Goal: Transaction & Acquisition: Book appointment/travel/reservation

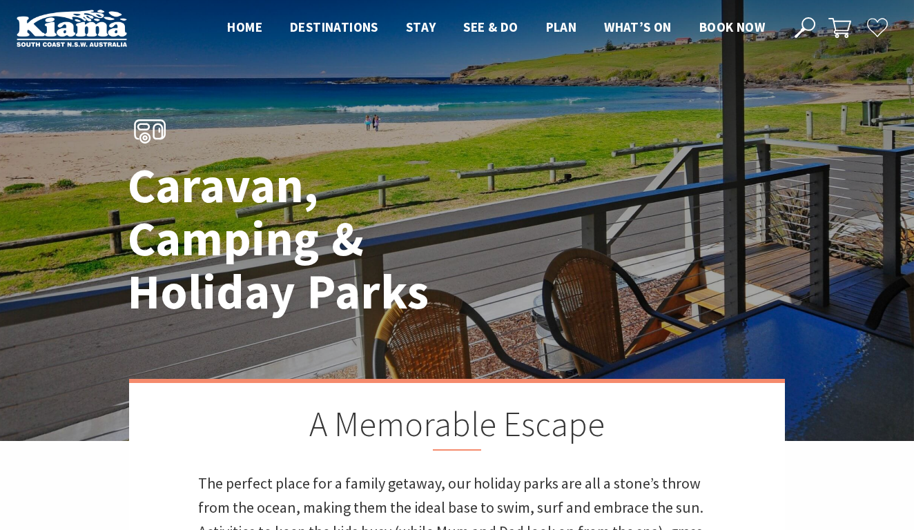
scroll to position [10, 0]
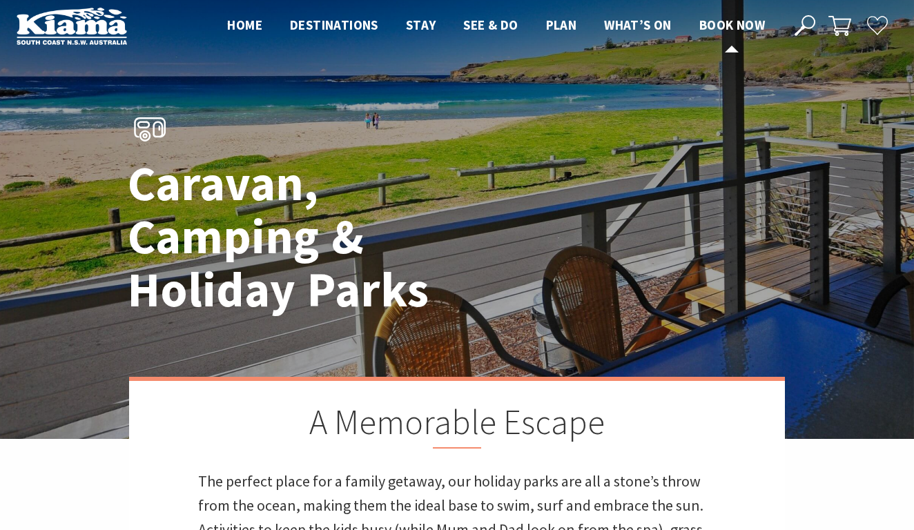
click at [749, 22] on span "Book now" at bounding box center [732, 25] width 66 height 17
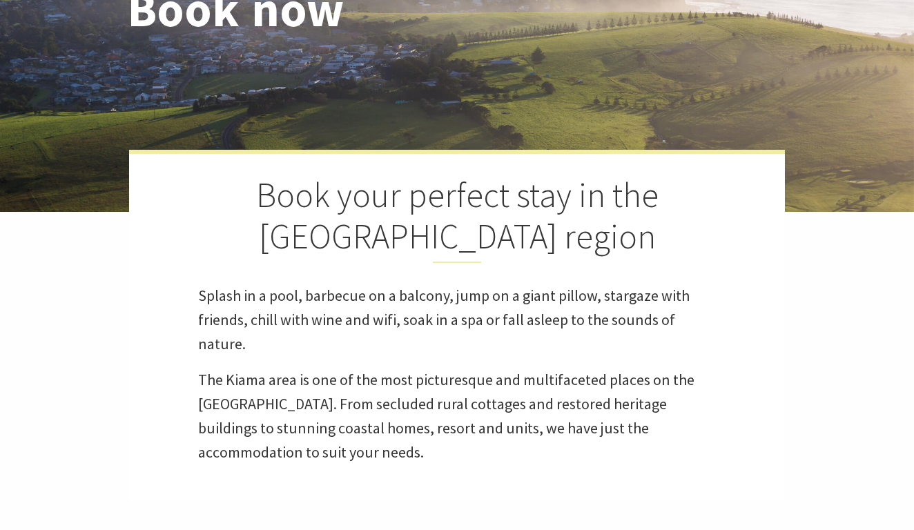
select select "3"
select select "2"
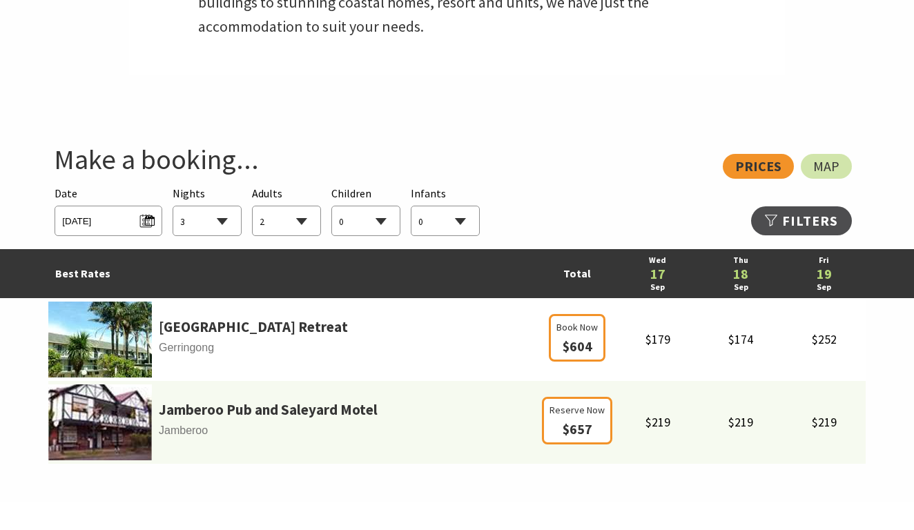
scroll to position [663, 0]
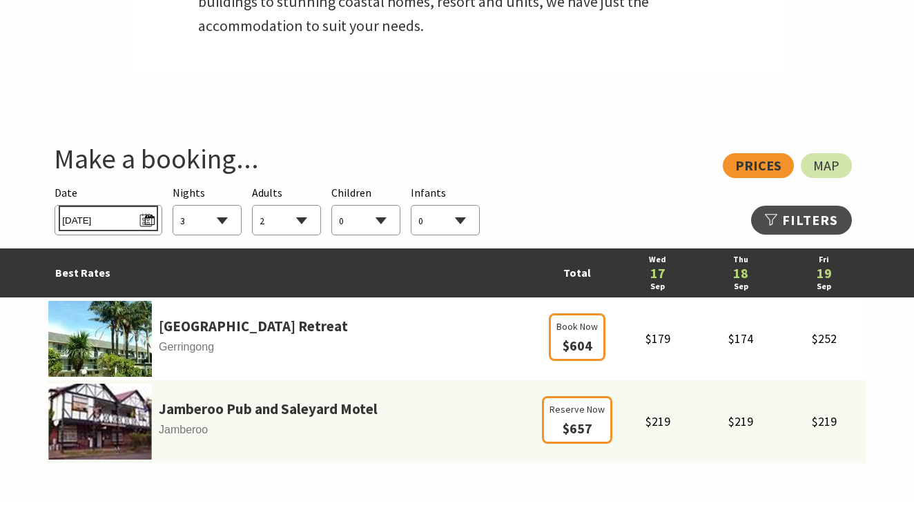
click at [146, 219] on span "Wed 17/09/2025" at bounding box center [108, 218] width 92 height 19
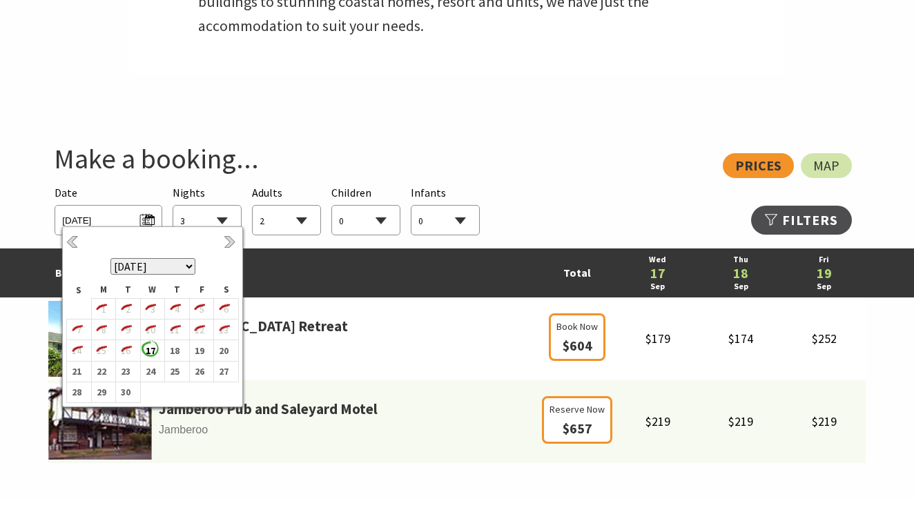
click at [223, 242] on th "September 2025 October 2025 November 2025 December 2025 January 2026 February 2…" at bounding box center [153, 256] width 172 height 51
click at [228, 242] on link "Next" at bounding box center [231, 242] width 15 height 15
click at [177, 312] on b "2" at bounding box center [174, 309] width 18 height 18
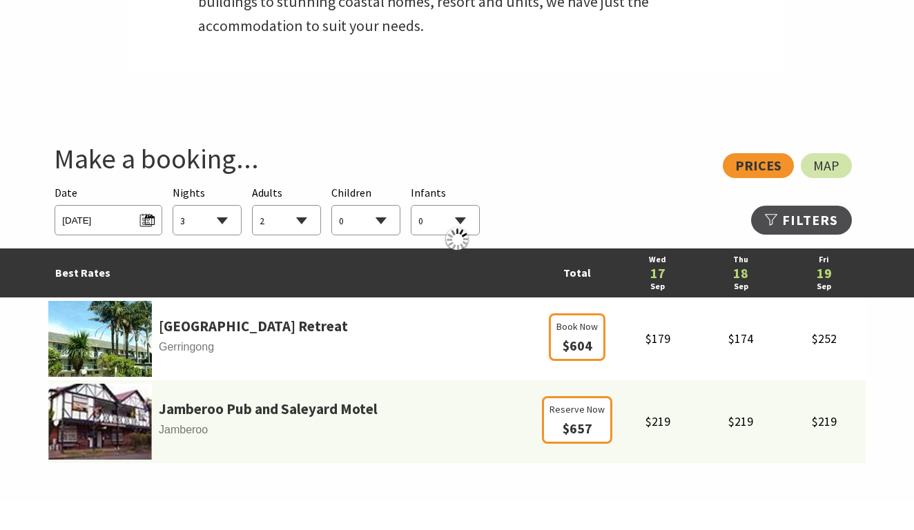
select select "1"
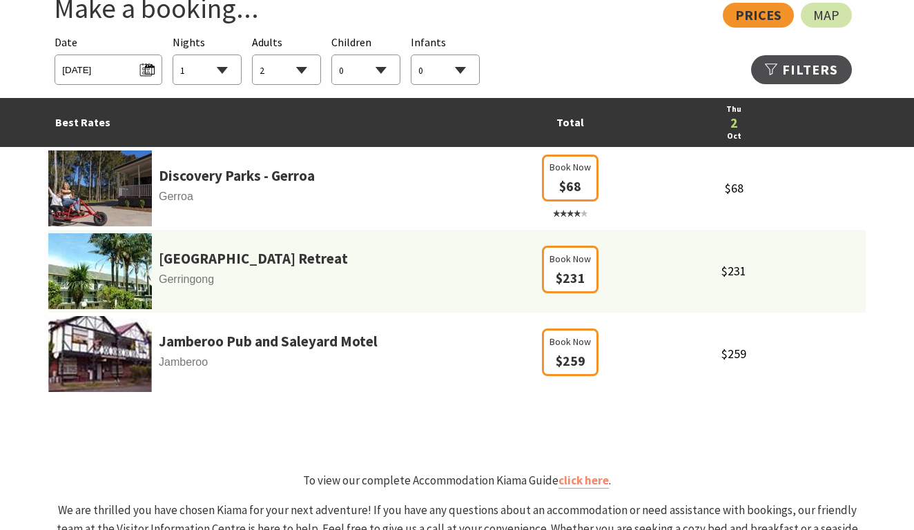
scroll to position [789, 0]
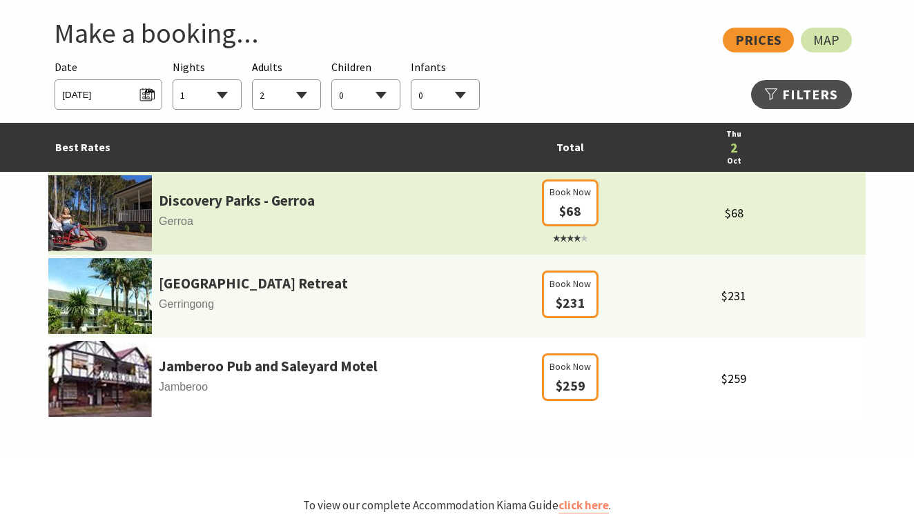
click at [382, 206] on td "Discovery Parks - Gerroa Gerroa" at bounding box center [293, 213] width 490 height 83
click at [208, 199] on link "Discovery Parks - Gerroa" at bounding box center [237, 200] width 156 height 23
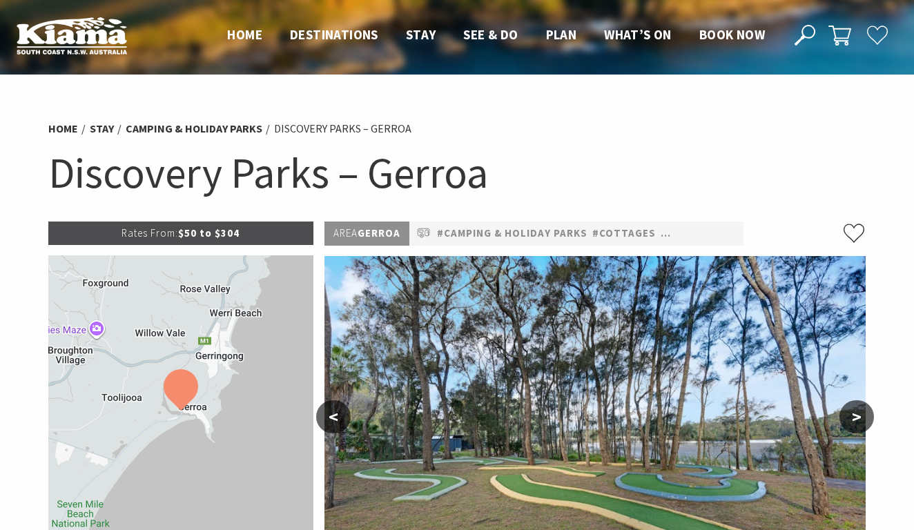
select select "2"
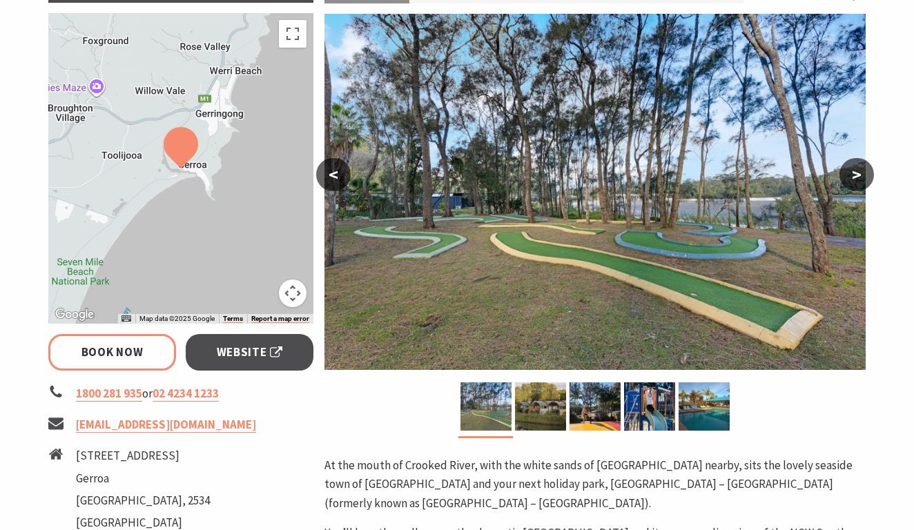
scroll to position [172, 0]
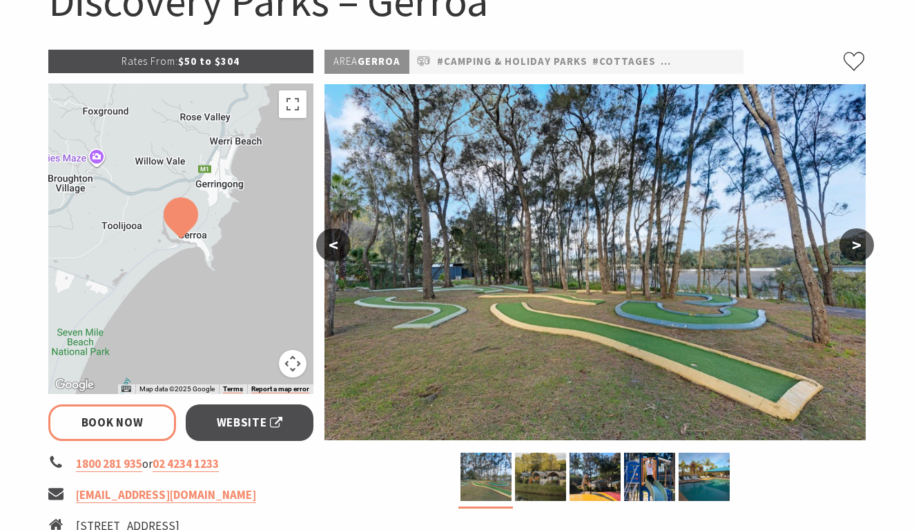
click at [866, 244] on button ">" at bounding box center [856, 244] width 35 height 33
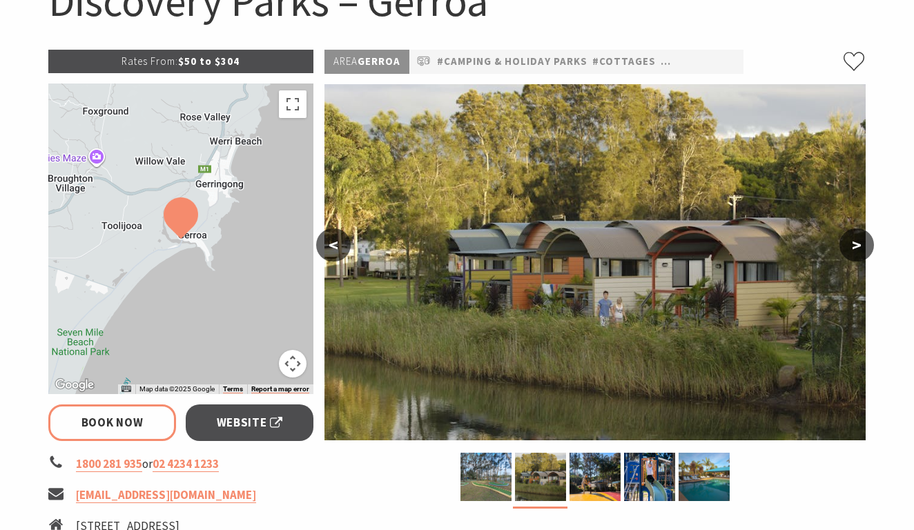
click at [866, 244] on button ">" at bounding box center [856, 244] width 35 height 33
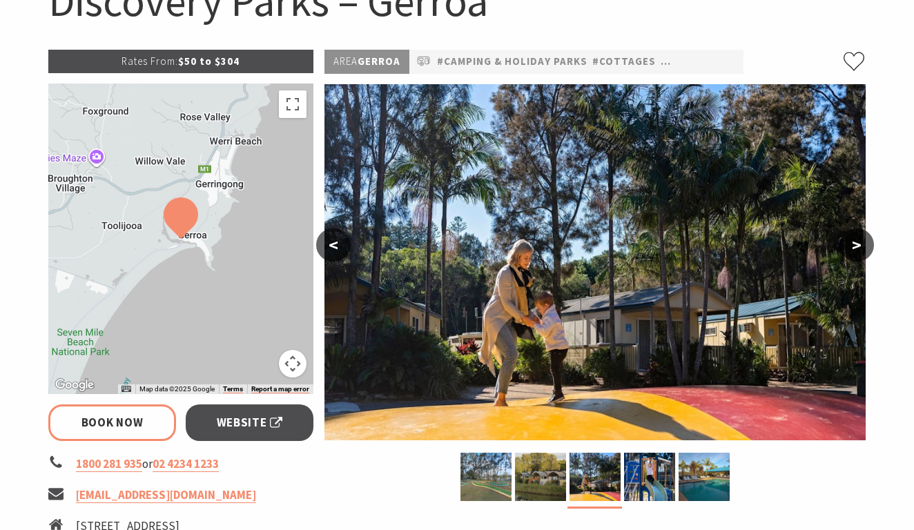
click at [866, 244] on button ">" at bounding box center [856, 244] width 35 height 33
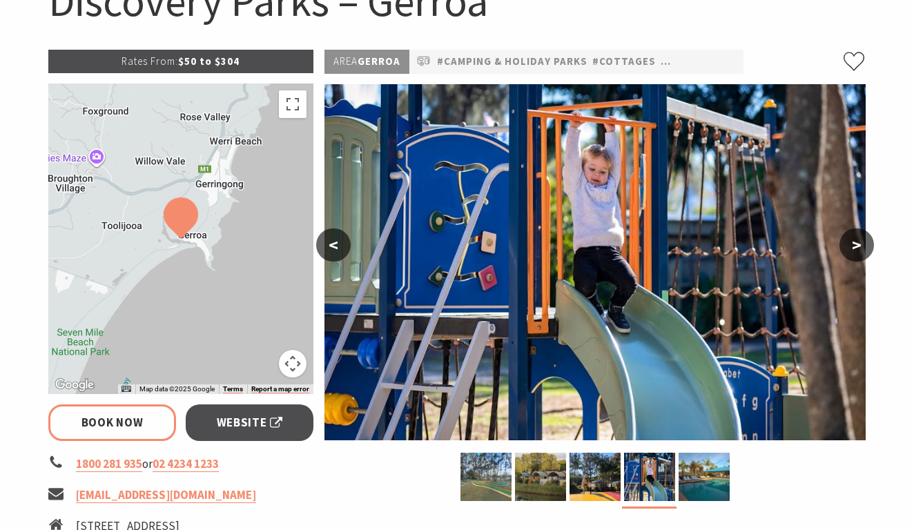
click at [866, 244] on button ">" at bounding box center [856, 244] width 35 height 33
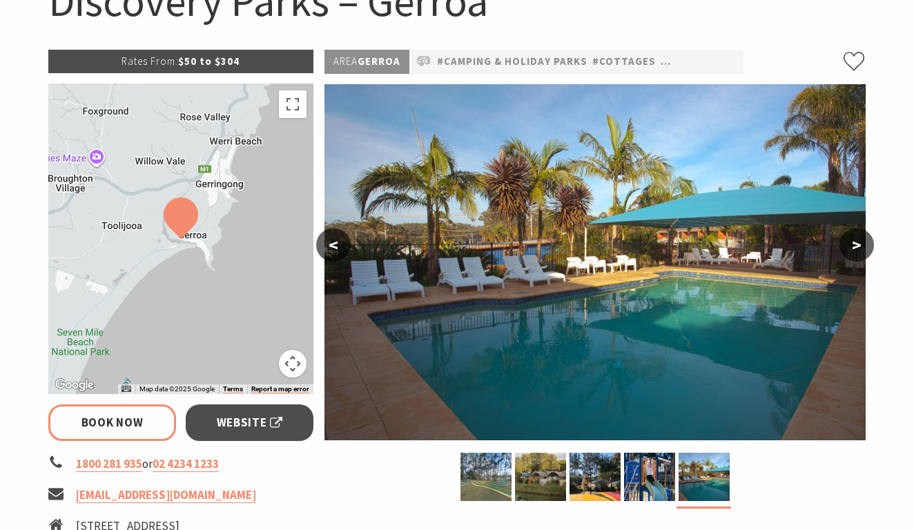
click at [866, 244] on button ">" at bounding box center [856, 244] width 35 height 33
click at [854, 240] on button ">" at bounding box center [856, 244] width 35 height 33
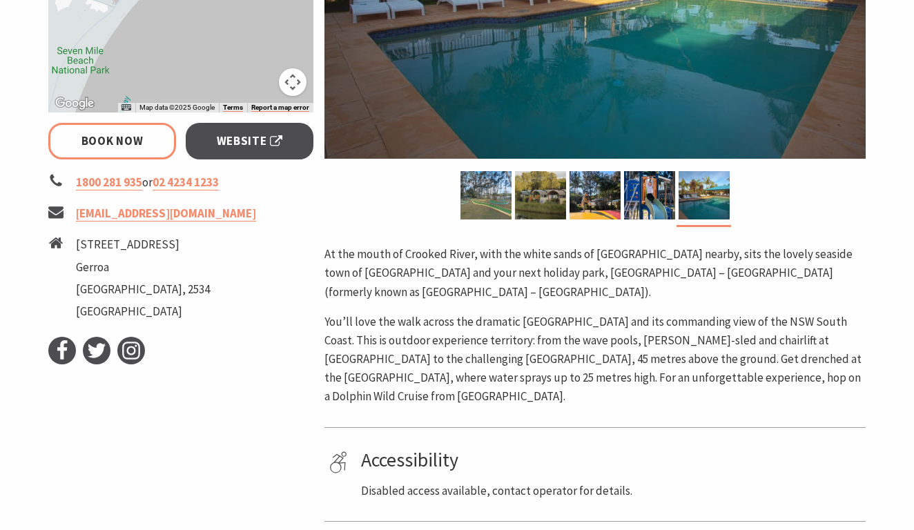
scroll to position [453, 0]
click at [257, 140] on span "Website" at bounding box center [250, 141] width 66 height 19
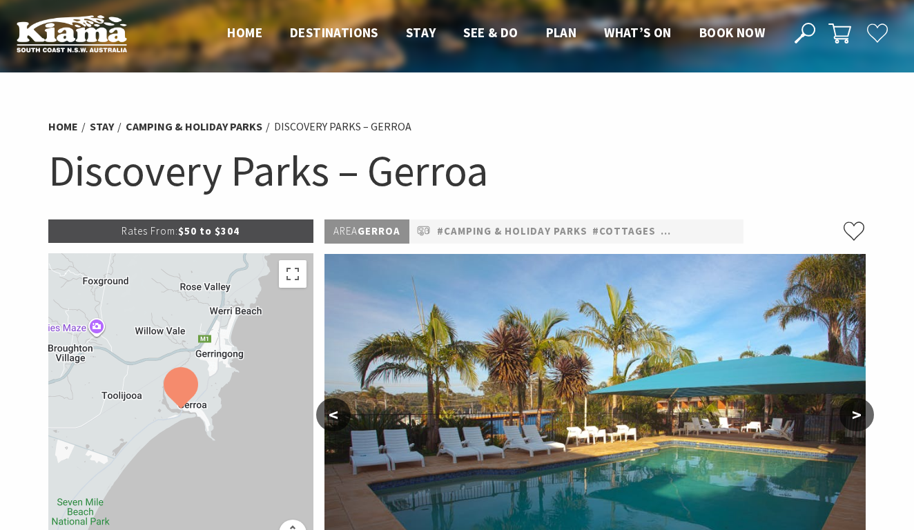
scroll to position [1, 0]
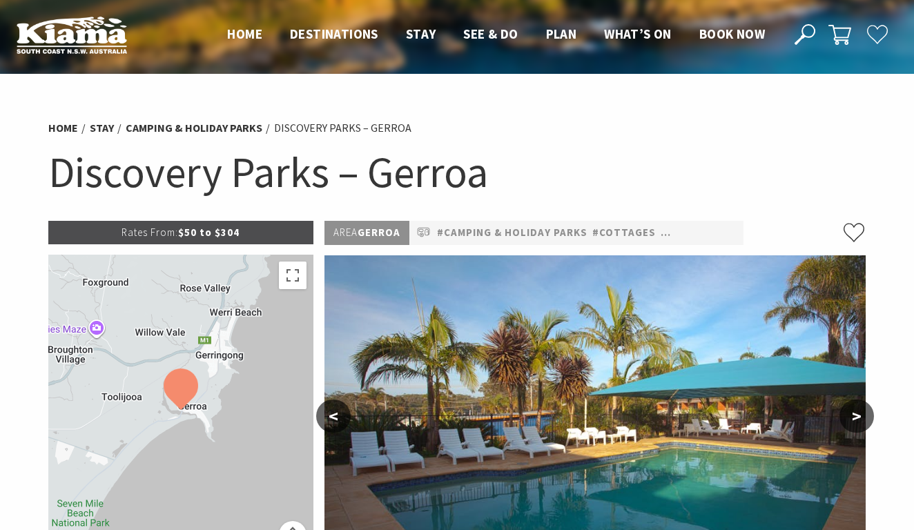
select select "1"
